Goal: Transaction & Acquisition: Book appointment/travel/reservation

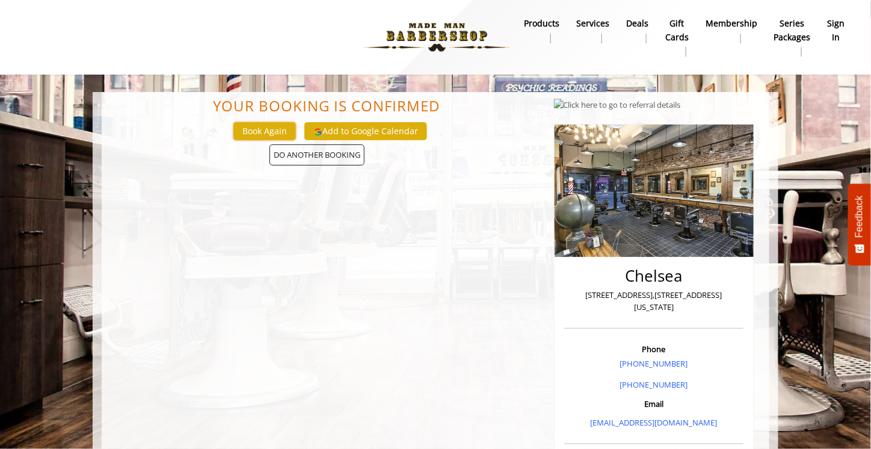
click at [273, 125] on button "Book Again" at bounding box center [264, 130] width 63 height 17
click at [594, 41] on link "Services" at bounding box center [593, 30] width 50 height 31
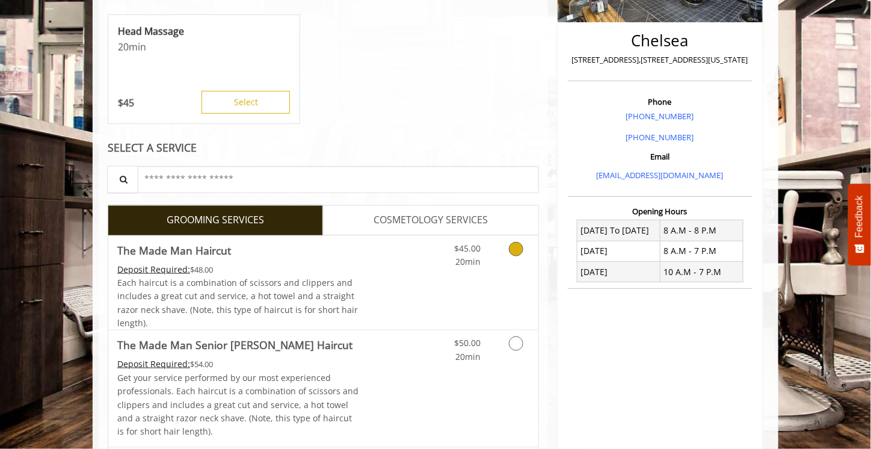
scroll to position [120, 0]
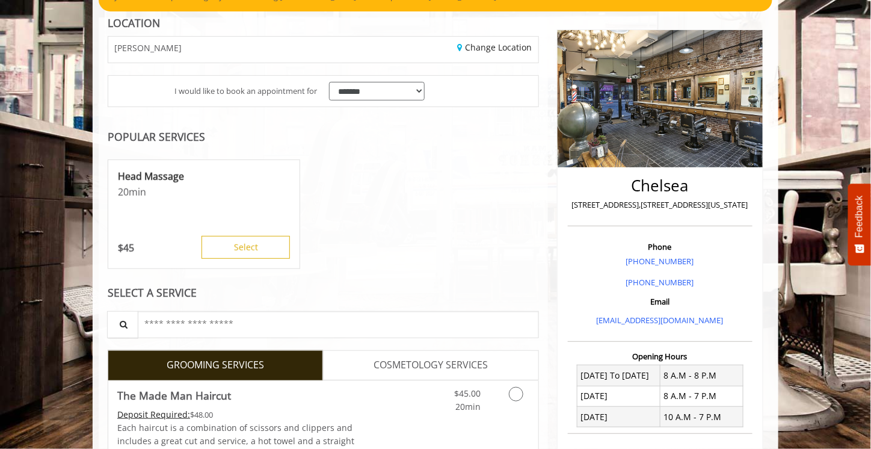
drag, startPoint x: 357, startPoint y: 258, endPoint x: 247, endPoint y: 141, distance: 160.1
click at [247, 141] on div "POPULAR SERVICES" at bounding box center [323, 136] width 431 height 11
click at [479, 50] on link "Change Location" at bounding box center [495, 47] width 75 height 11
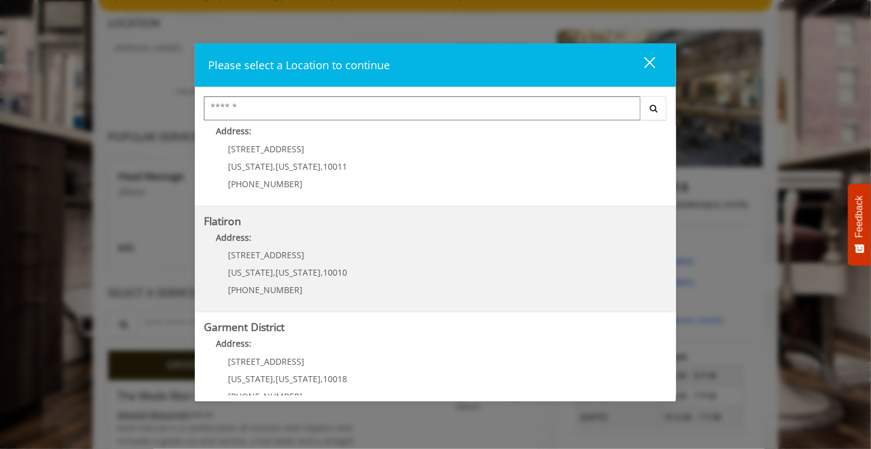
scroll to position [241, 0]
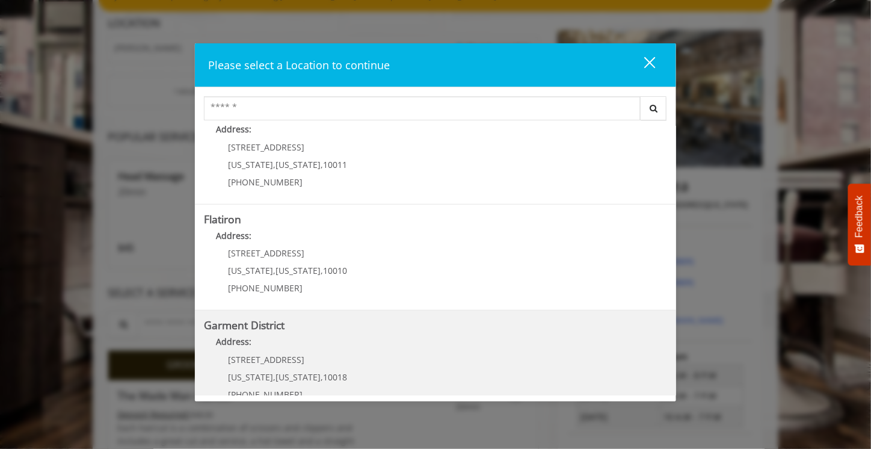
click at [278, 342] on District "Address:" at bounding box center [435, 344] width 463 height 19
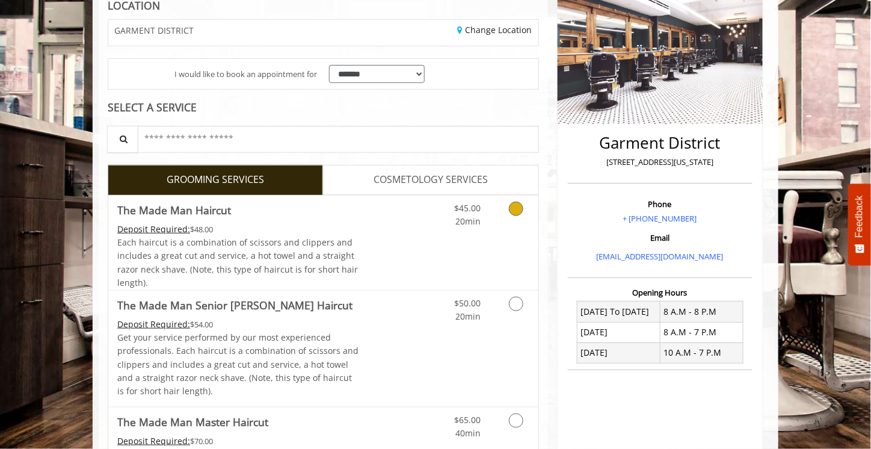
click at [500, 209] on link "Grooming services" at bounding box center [514, 212] width 31 height 33
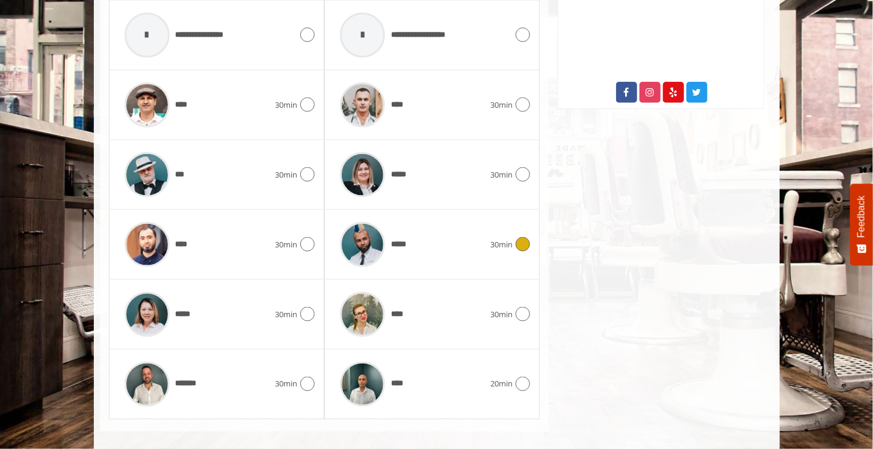
scroll to position [640, 0]
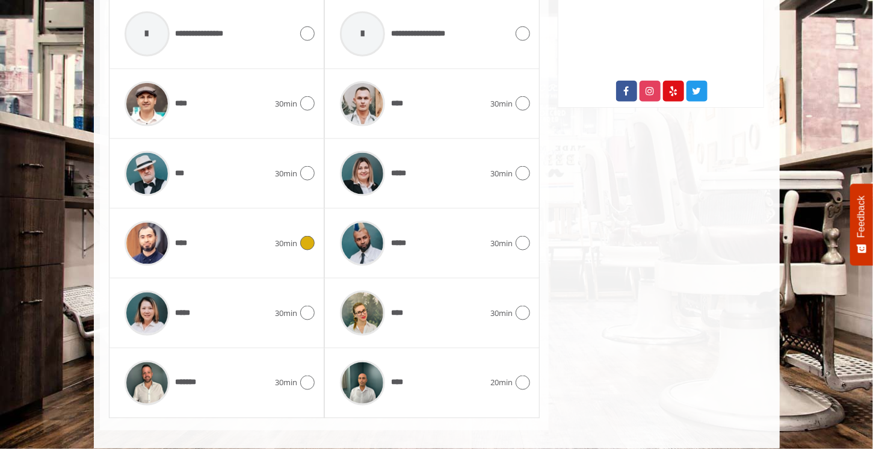
click at [250, 253] on div "****" at bounding box center [197, 243] width 156 height 57
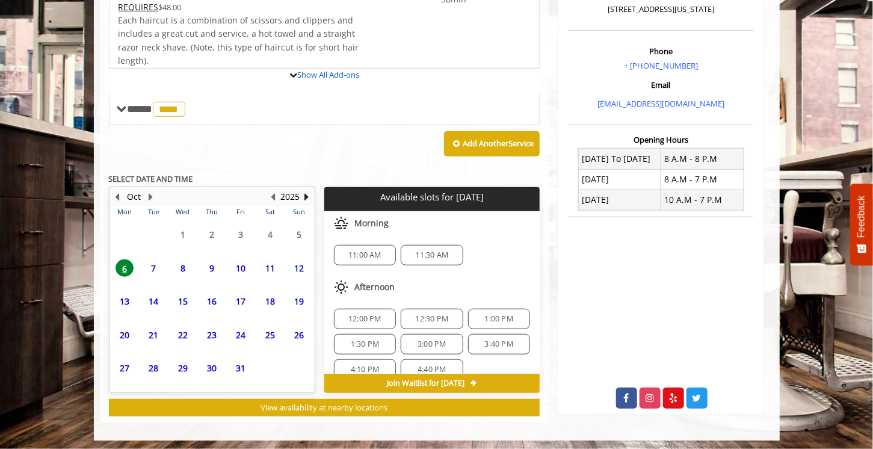
scroll to position [443, 0]
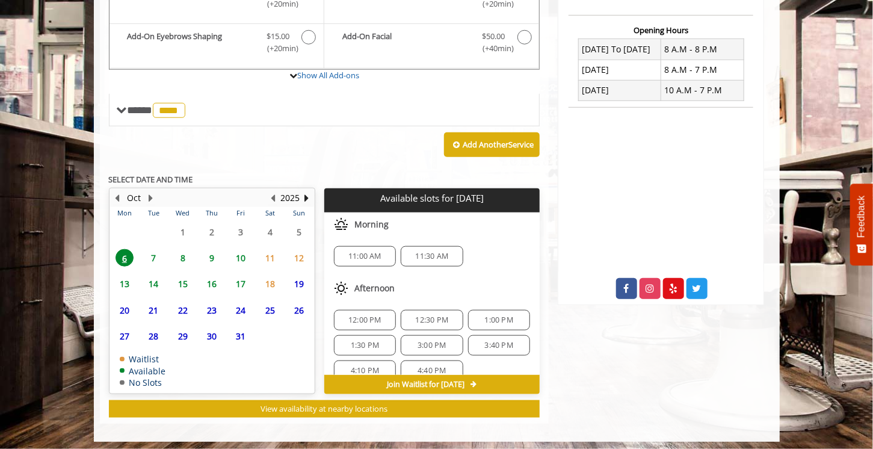
click at [153, 254] on span "7" at bounding box center [153, 257] width 18 height 17
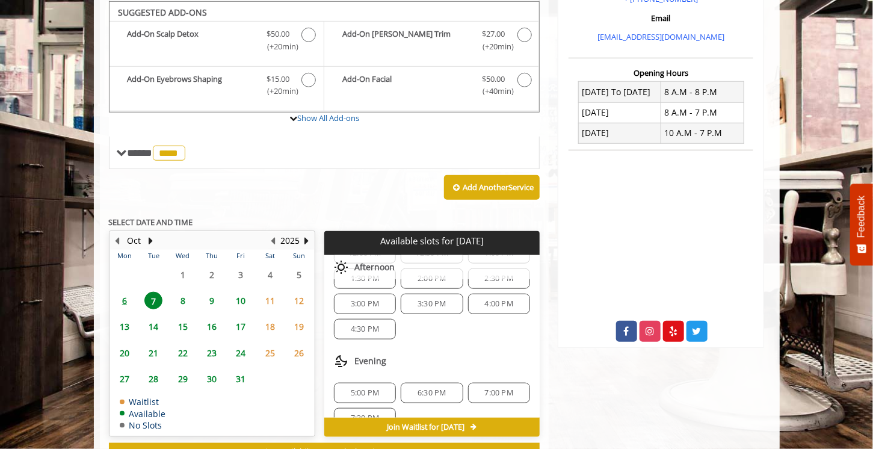
scroll to position [0, 0]
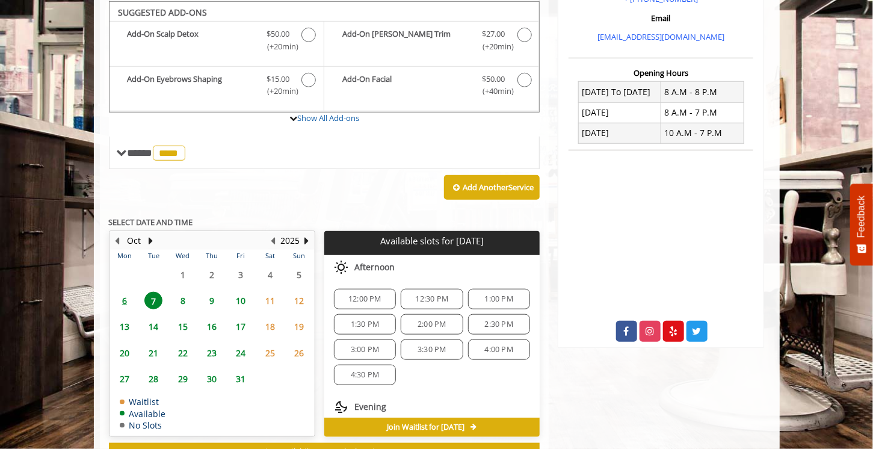
click at [383, 294] on span "12:00 PM" at bounding box center [364, 299] width 51 height 10
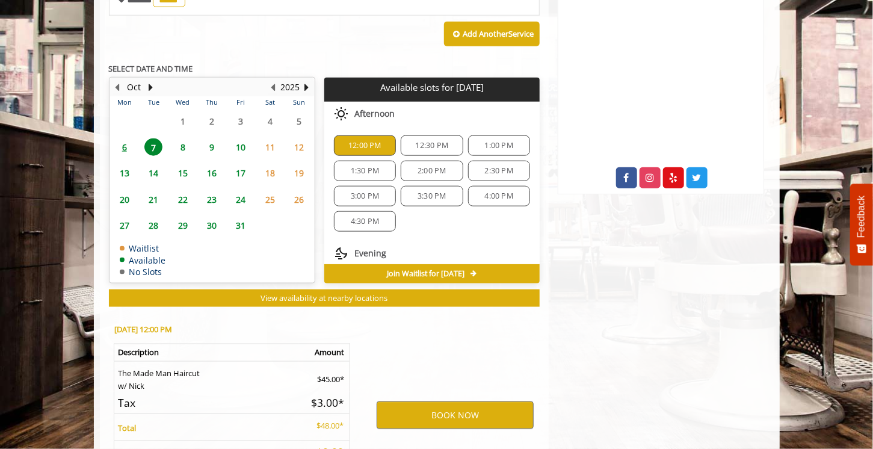
scroll to position [660, 0]
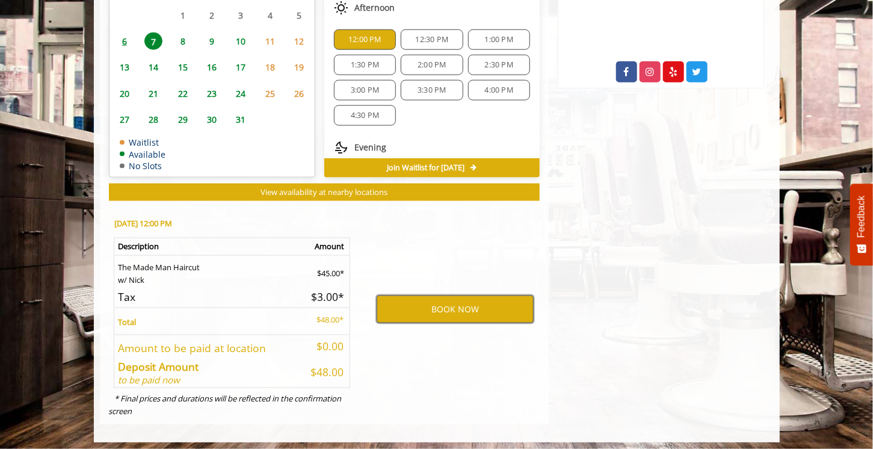
click at [424, 301] on button "BOOK NOW" at bounding box center [455, 309] width 157 height 28
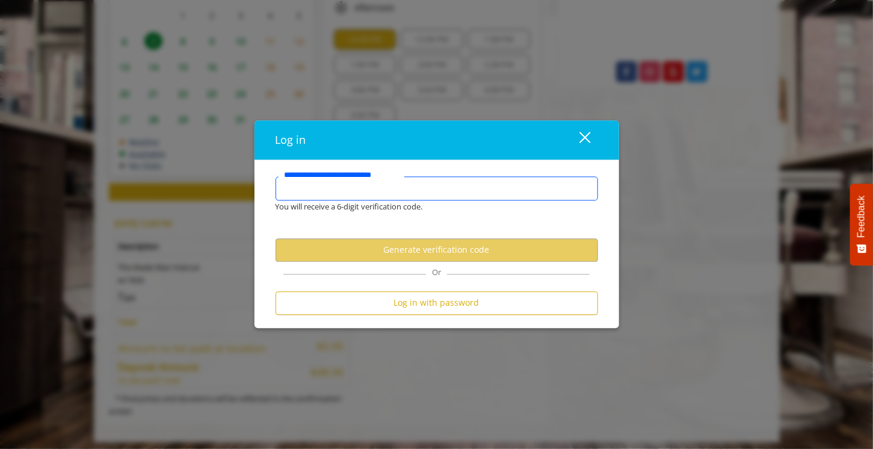
click at [430, 190] on input "**********" at bounding box center [437, 188] width 323 height 24
click at [435, 194] on input "**********" at bounding box center [437, 188] width 323 height 24
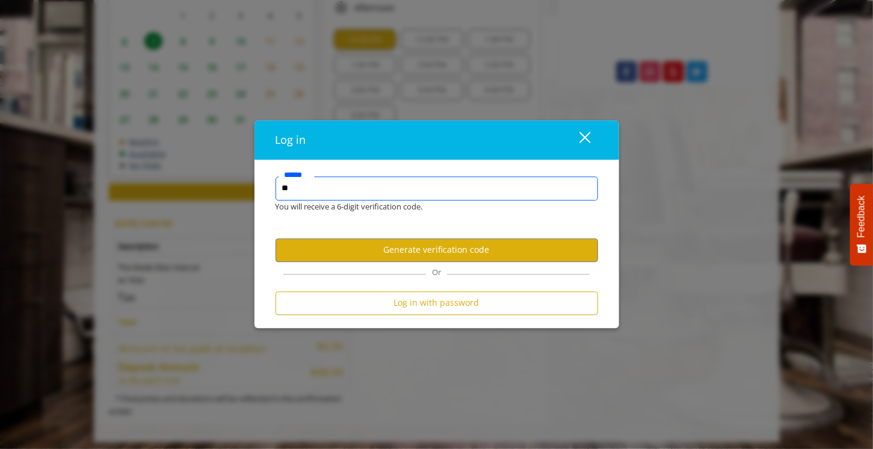
type input "*"
type input "**********"
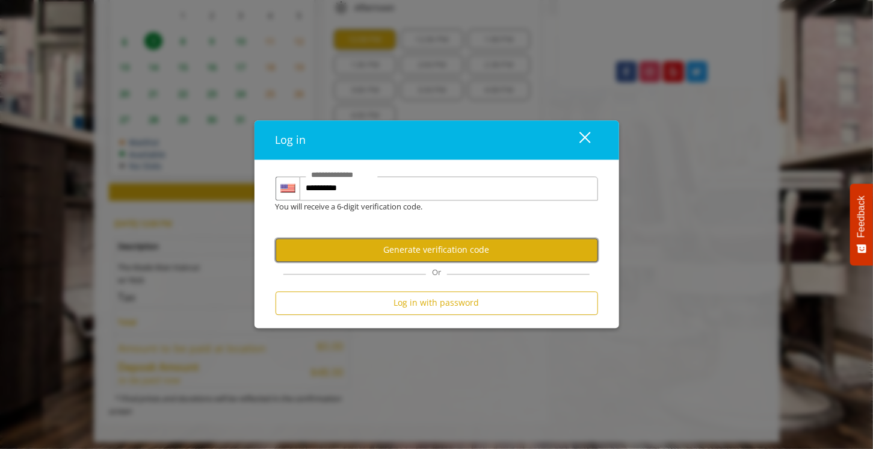
click at [483, 247] on button "Generate verification code" at bounding box center [437, 249] width 323 height 23
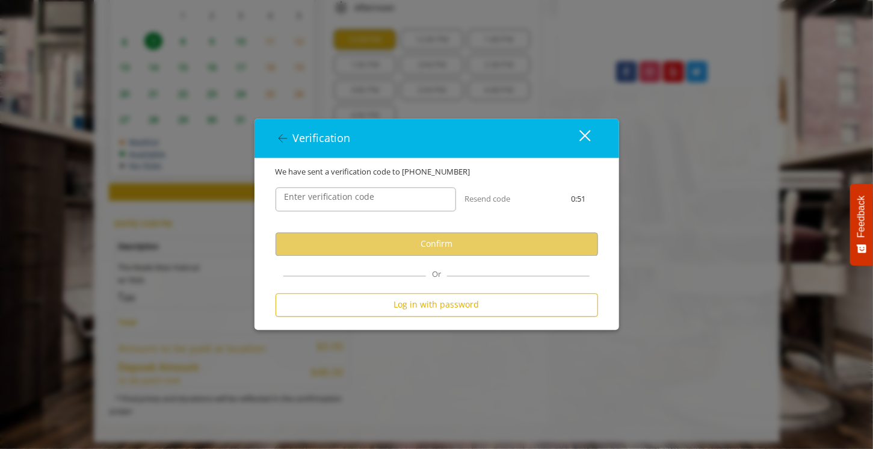
click at [337, 196] on label "Enter verification code" at bounding box center [330, 196] width 102 height 13
click at [337, 196] on input "Enter verification code" at bounding box center [366, 199] width 181 height 24
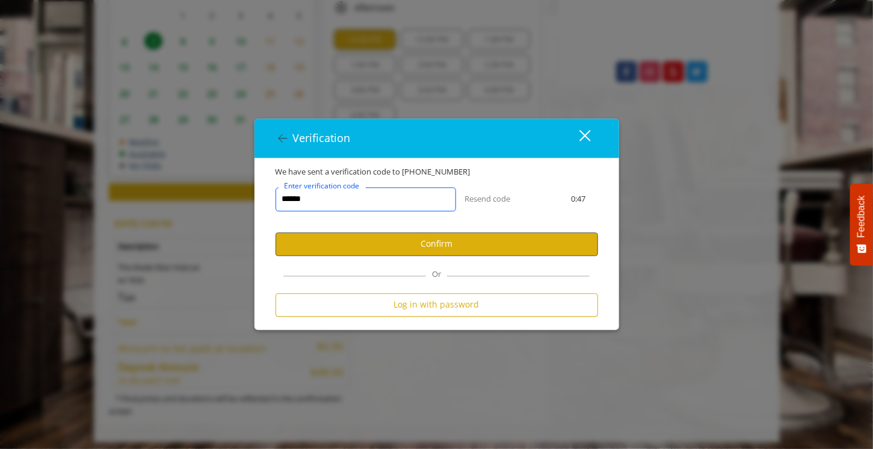
type input "******"
click at [379, 251] on button "Confirm" at bounding box center [437, 243] width 323 height 23
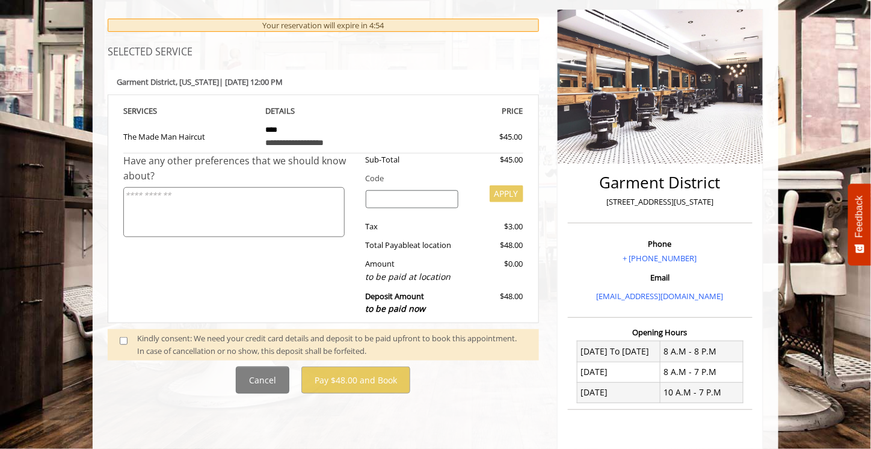
scroll to position [181, 0]
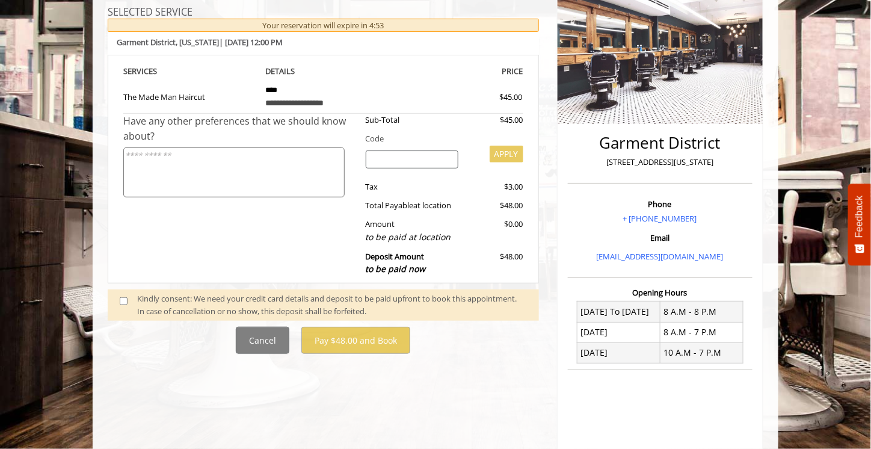
click at [128, 292] on span at bounding box center [129, 304] width 36 height 25
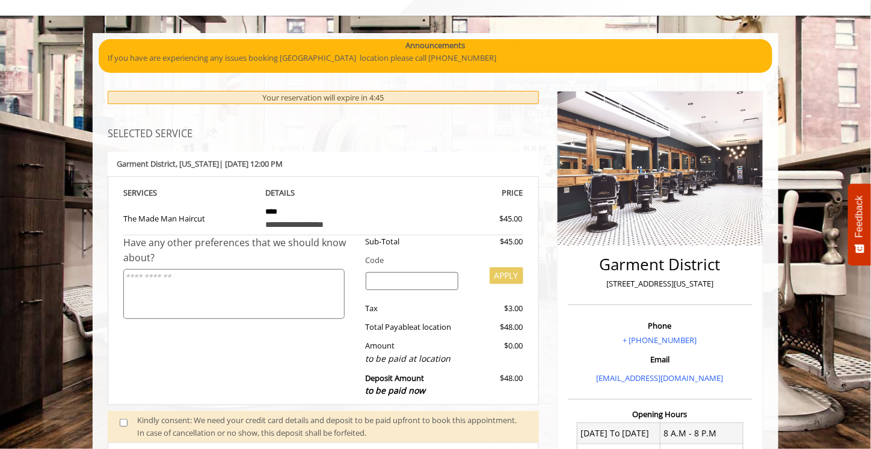
scroll to position [60, 0]
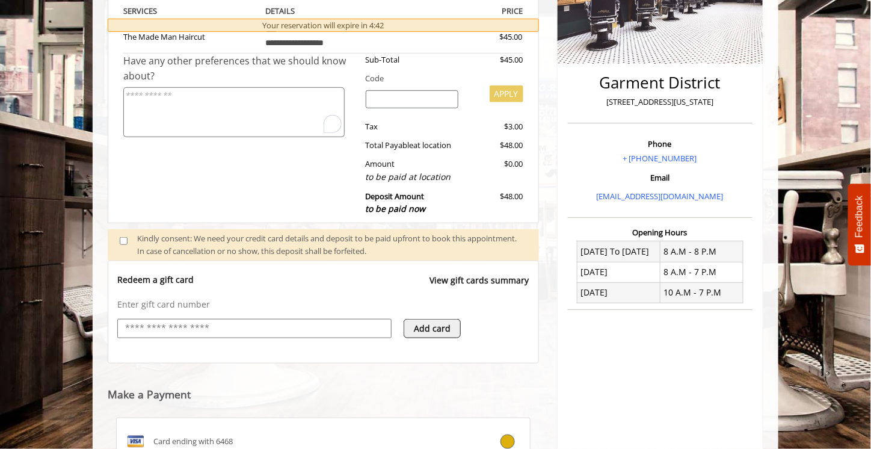
drag, startPoint x: 344, startPoint y: 246, endPoint x: 318, endPoint y: 207, distance: 46.4
click at [318, 207] on div "Have any other preferences that we should know about?" at bounding box center [239, 138] width 233 height 169
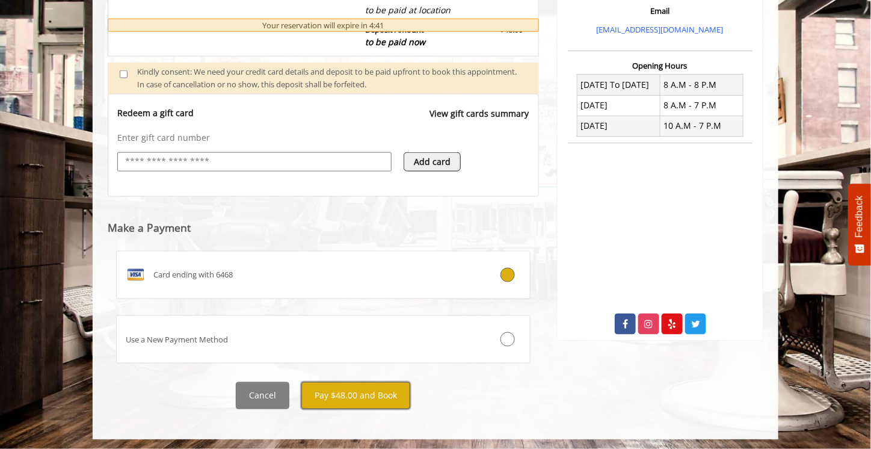
click at [386, 403] on button "Pay $48.00 and Book" at bounding box center [356, 395] width 109 height 27
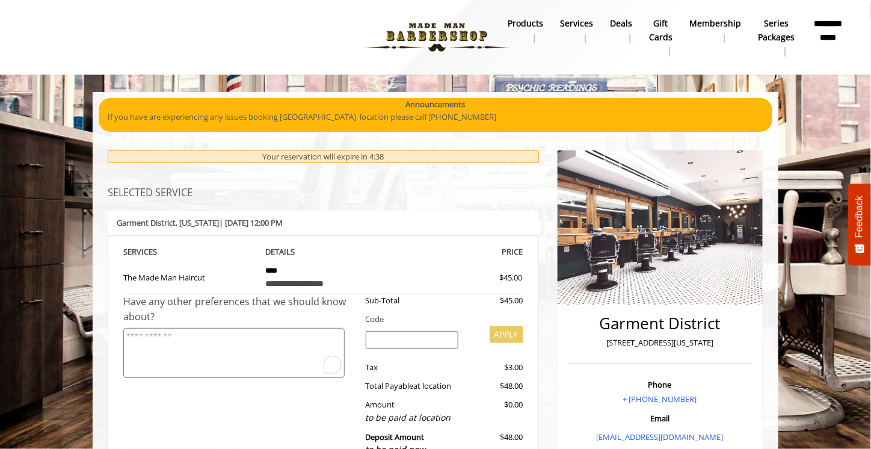
scroll to position [0, 0]
